Goal: Information Seeking & Learning: Learn about a topic

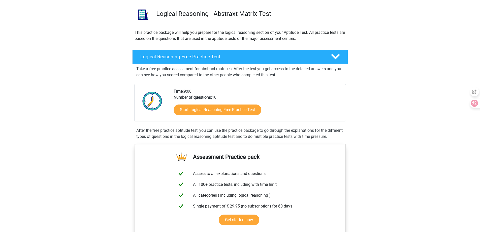
scroll to position [50, 0]
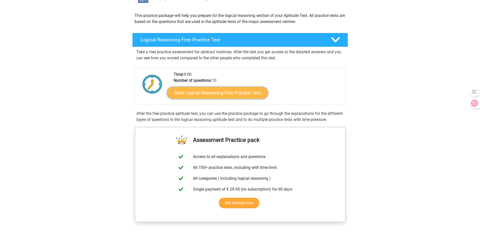
click at [217, 97] on link "Start Logical Reasoning Free Practice Test" at bounding box center [217, 92] width 101 height 12
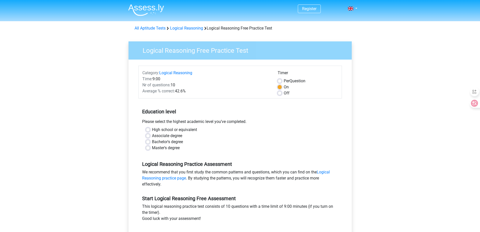
click at [152, 141] on label "Bachelor's degree" at bounding box center [167, 142] width 31 height 6
click at [149, 141] on input "Bachelor's degree" at bounding box center [148, 141] width 4 height 5
radio input "true"
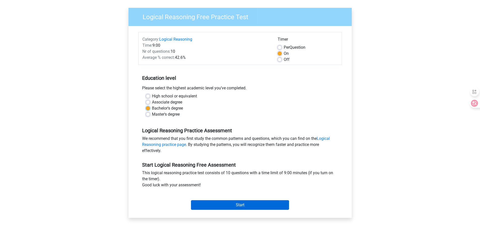
scroll to position [84, 0]
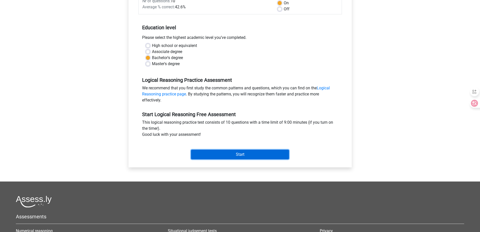
click at [242, 156] on input "Start" at bounding box center [240, 154] width 98 height 10
